Goal: Check status: Check status

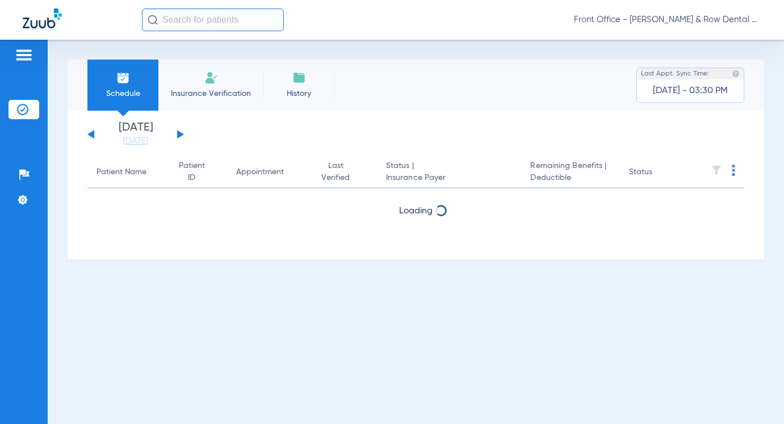
click at [182, 24] on input "text" at bounding box center [213, 20] width 142 height 23
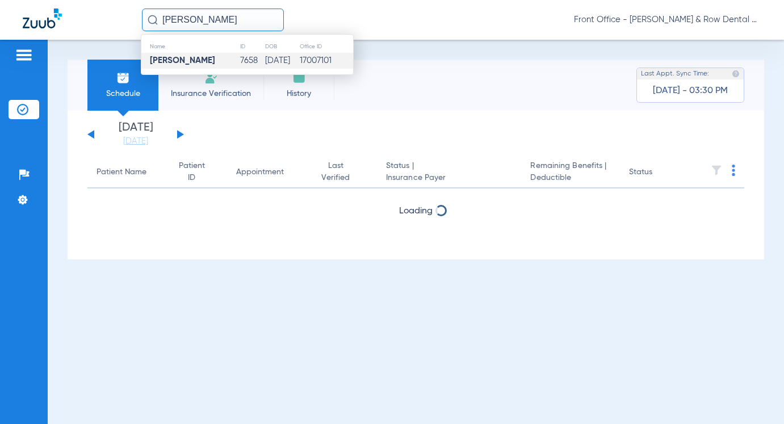
type input "[PERSON_NAME]"
click at [182, 61] on strong "[PERSON_NAME]" at bounding box center [182, 60] width 65 height 9
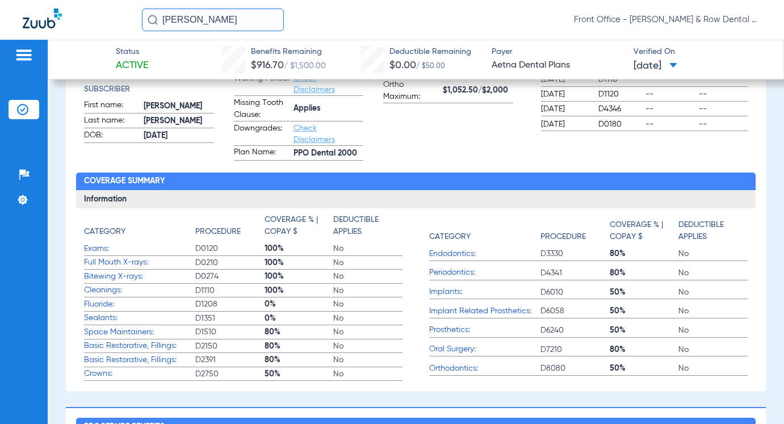
scroll to position [340, 0]
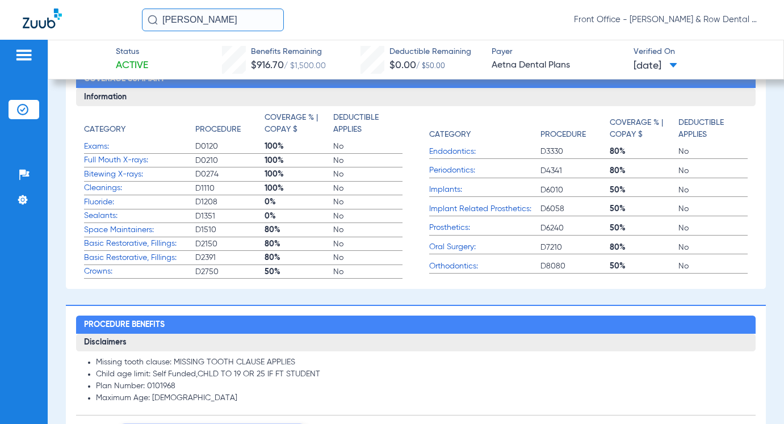
click at [115, 163] on span "Full Mouth X-rays:" at bounding box center [139, 160] width 111 height 12
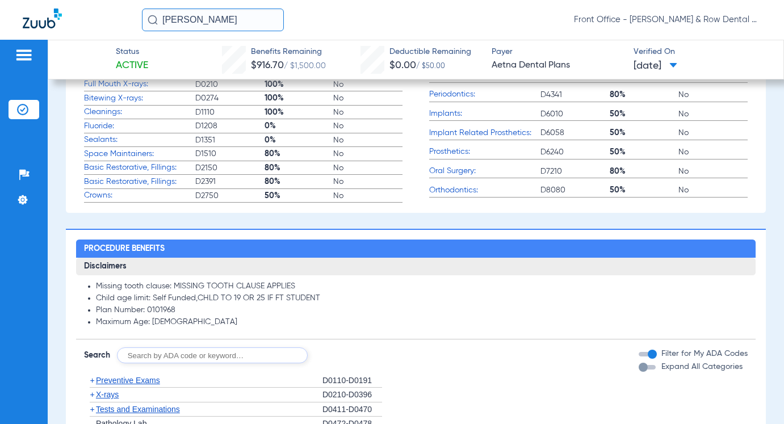
scroll to position [511, 0]
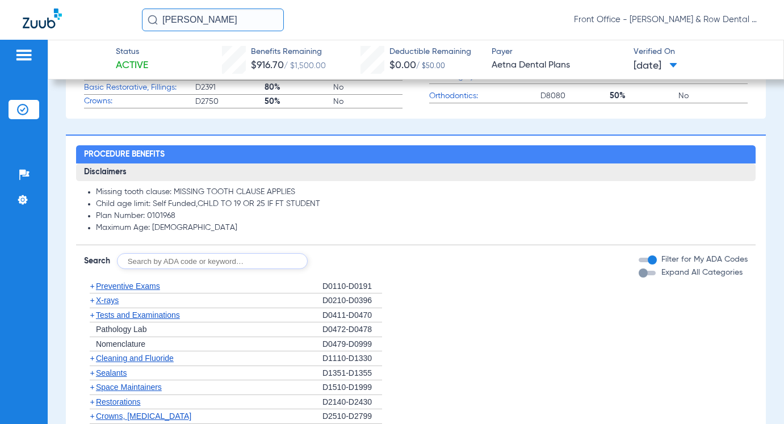
click at [150, 289] on span "Preventive Exams" at bounding box center [128, 285] width 64 height 9
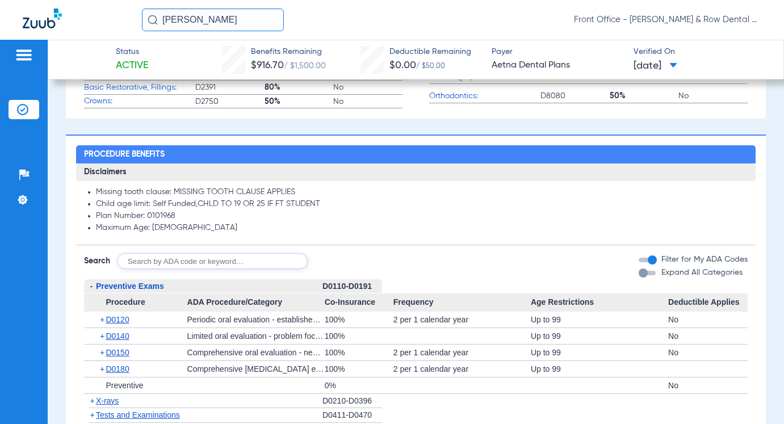
scroll to position [624, 0]
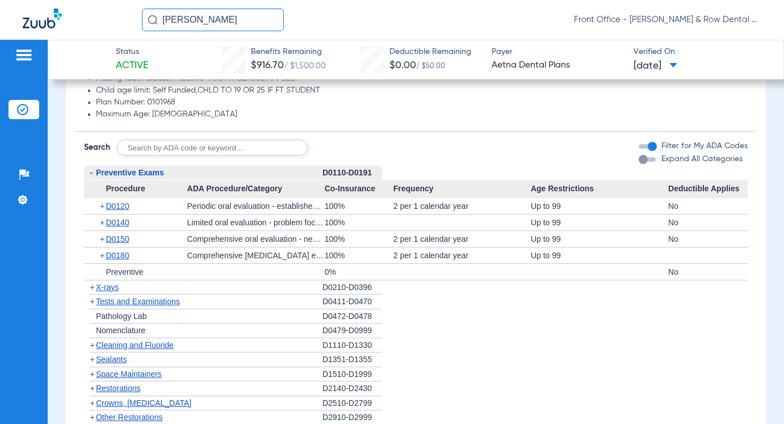
click at [111, 290] on span "X-rays" at bounding box center [107, 287] width 23 height 9
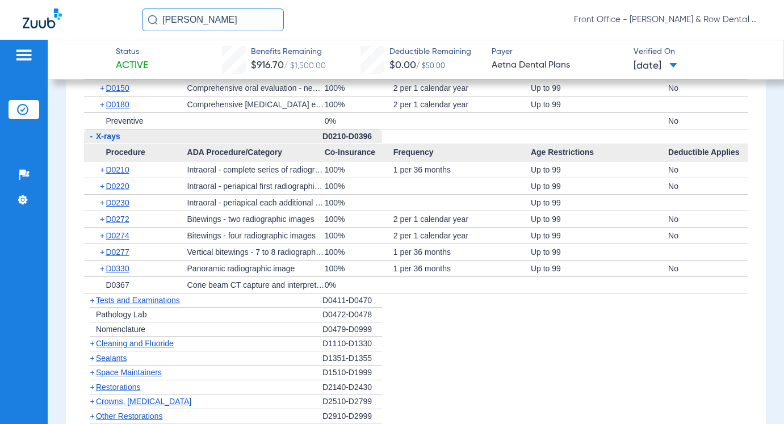
scroll to position [908, 0]
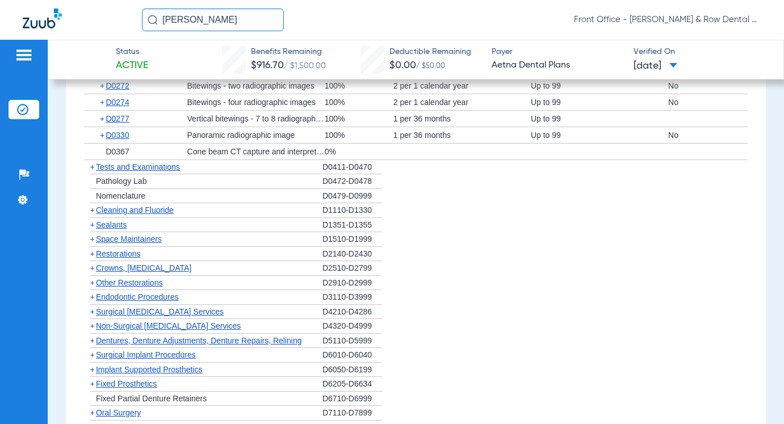
click at [148, 212] on span "Cleaning and Fluoride" at bounding box center [135, 209] width 78 height 9
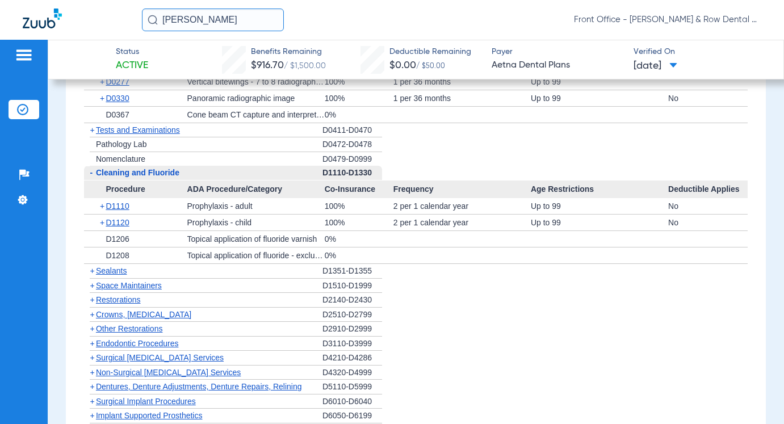
scroll to position [964, 0]
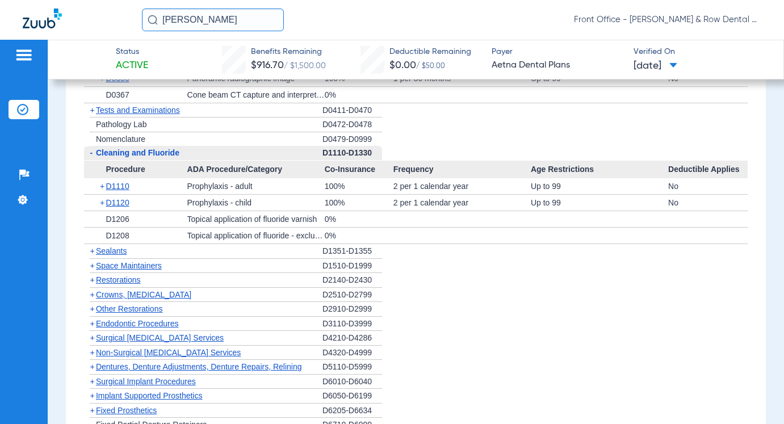
click at [119, 252] on span "Sealants" at bounding box center [111, 250] width 31 height 9
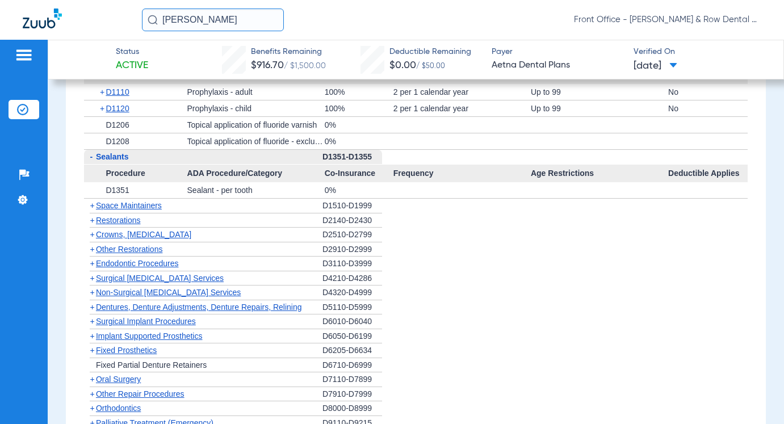
scroll to position [1078, 0]
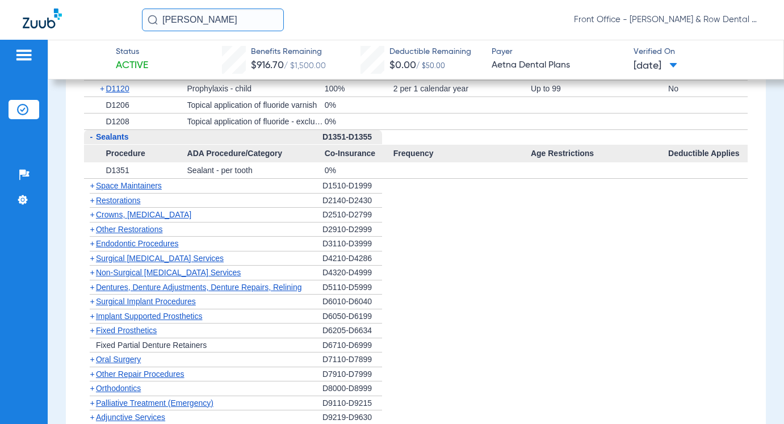
click at [145, 318] on span "Implant Supported Prosthetics" at bounding box center [149, 315] width 107 height 9
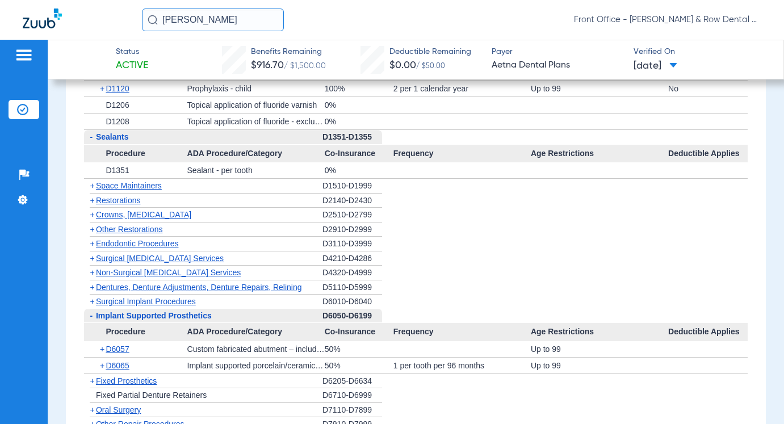
click at [140, 302] on span "Surgical Implant Procedures" at bounding box center [146, 301] width 100 height 9
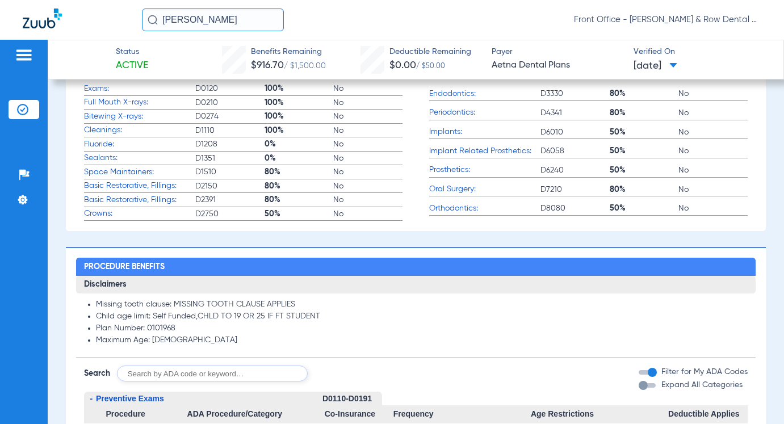
scroll to position [227, 0]
